Goal: Use online tool/utility: Use online tool/utility

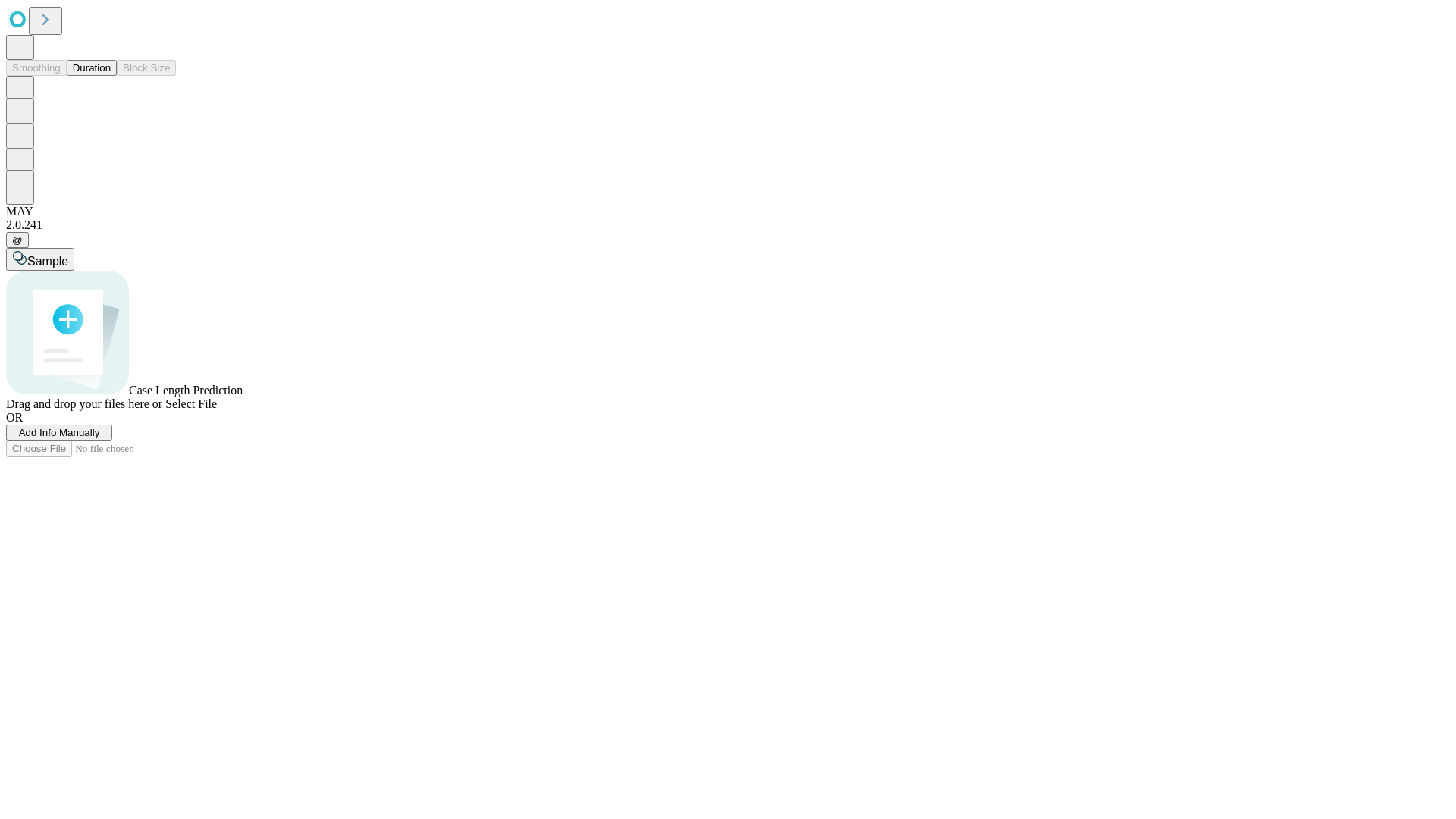
click at [111, 76] on button "Duration" at bounding box center [92, 67] width 50 height 16
click at [68, 255] on span "Sample" at bounding box center [47, 261] width 41 height 13
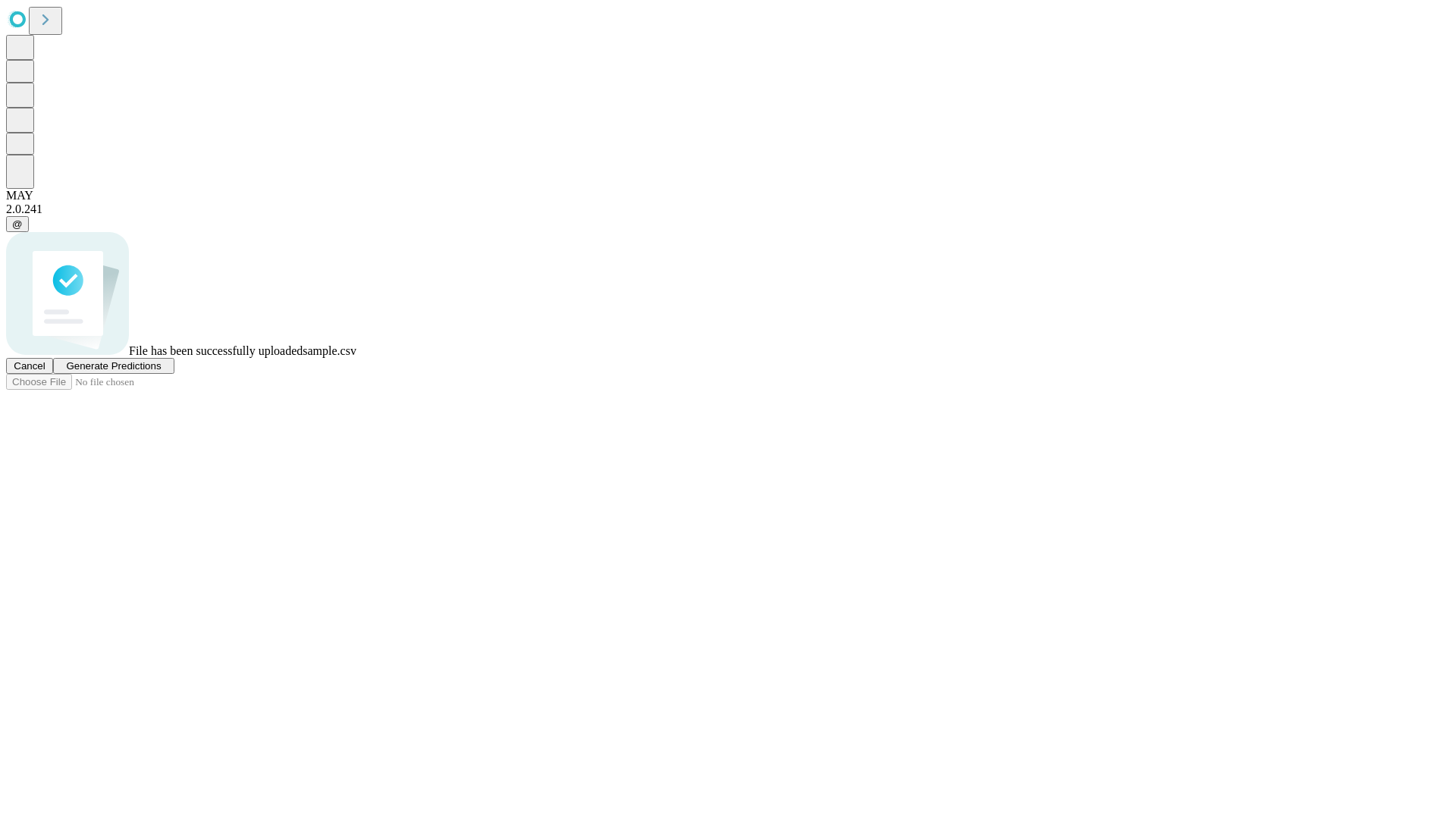
click at [161, 372] on span "Generate Predictions" at bounding box center [114, 366] width 95 height 11
